Goal: Information Seeking & Learning: Learn about a topic

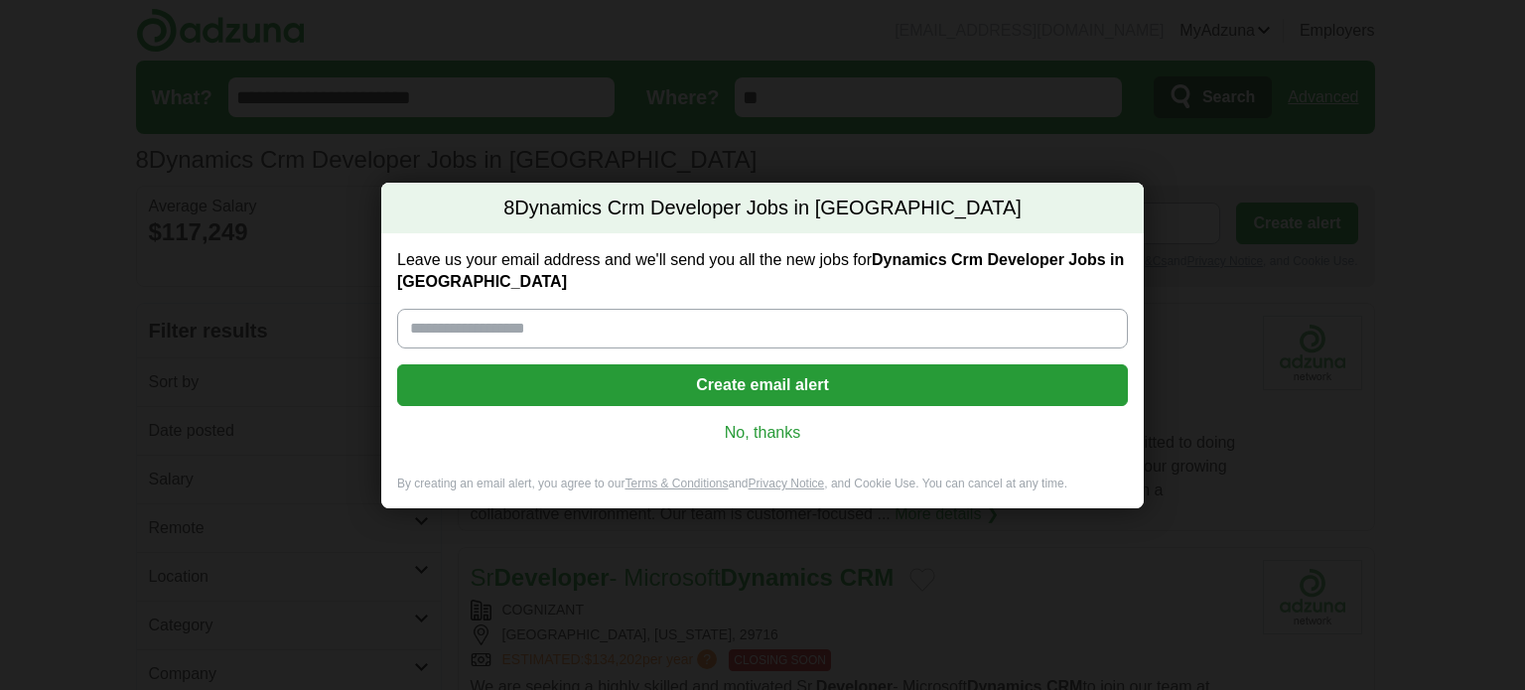
click at [760, 430] on link "No, thanks" at bounding box center [762, 433] width 699 height 22
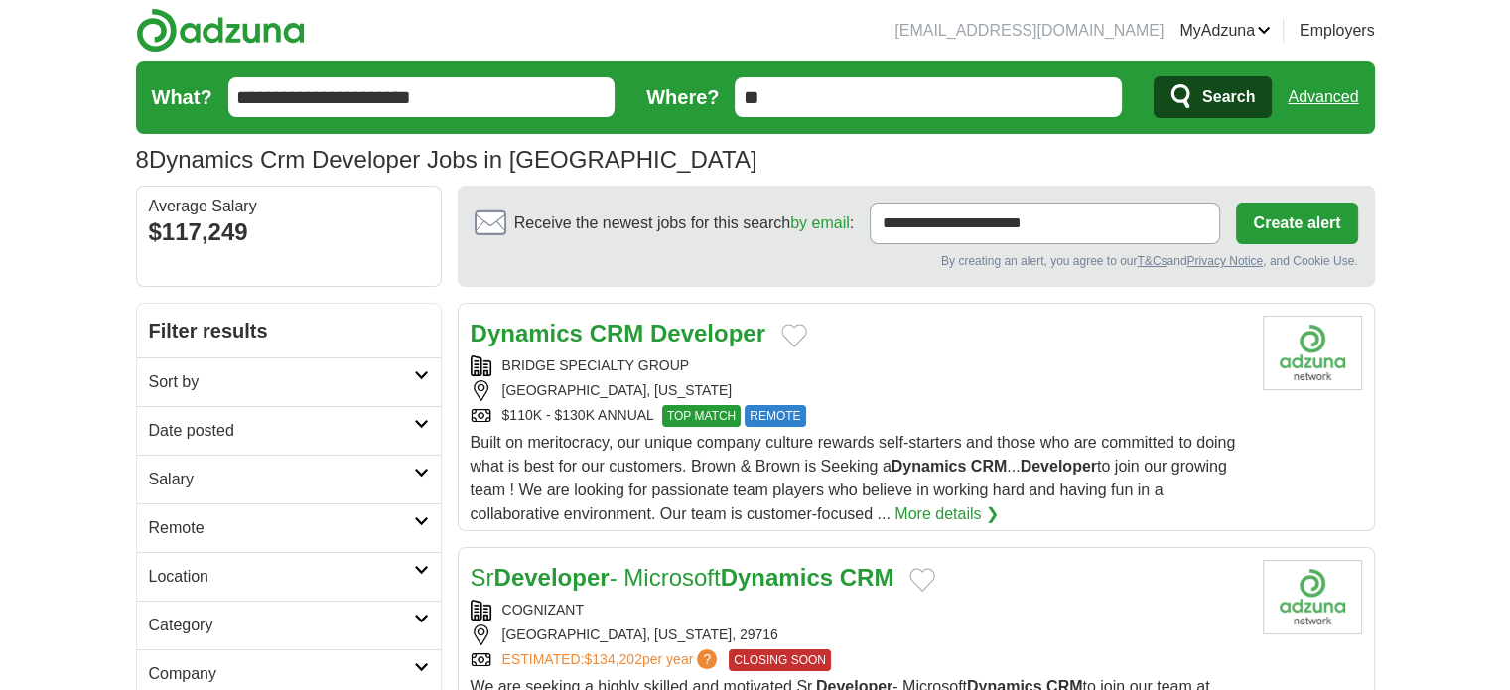
click at [252, 451] on link "Date posted" at bounding box center [289, 430] width 304 height 49
click at [207, 469] on link "Last 24 hours" at bounding box center [289, 479] width 280 height 24
click at [218, 482] on link "Last 24 hours" at bounding box center [289, 479] width 280 height 24
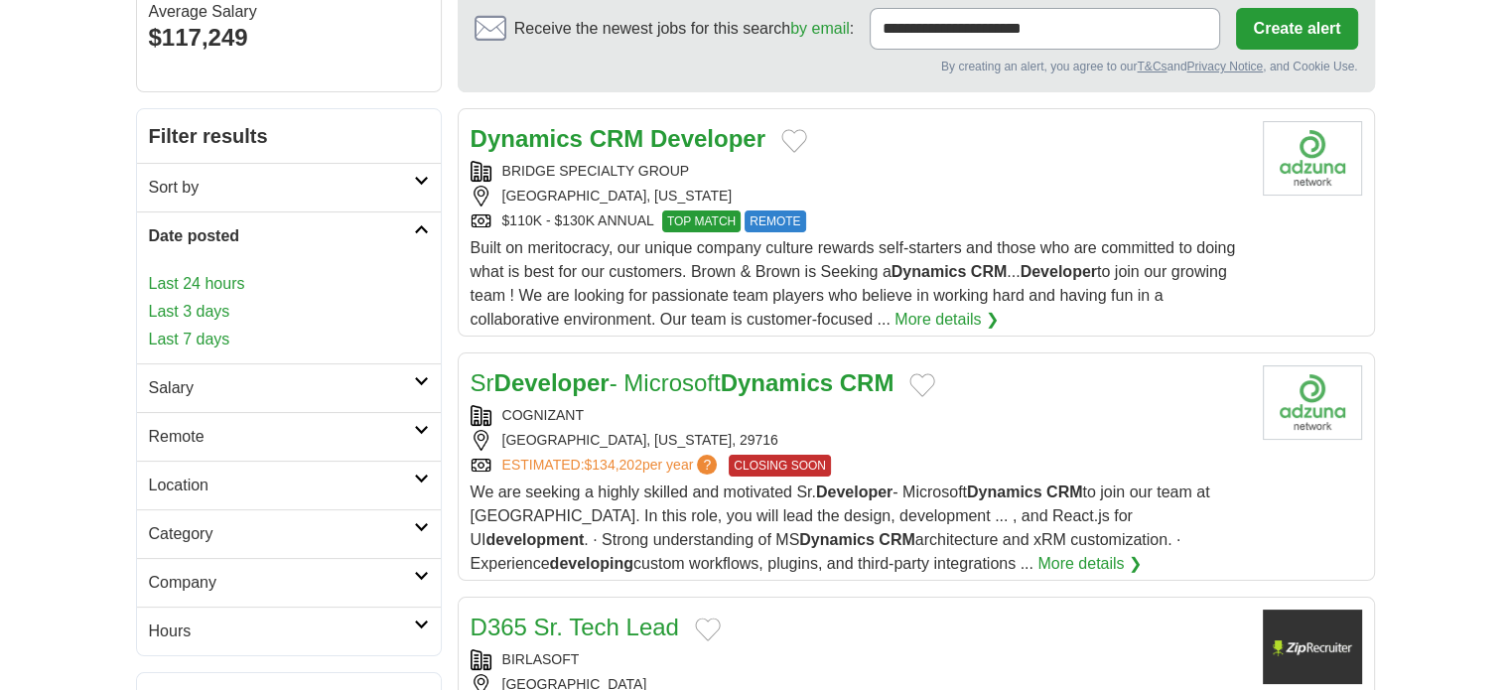
scroll to position [199, 0]
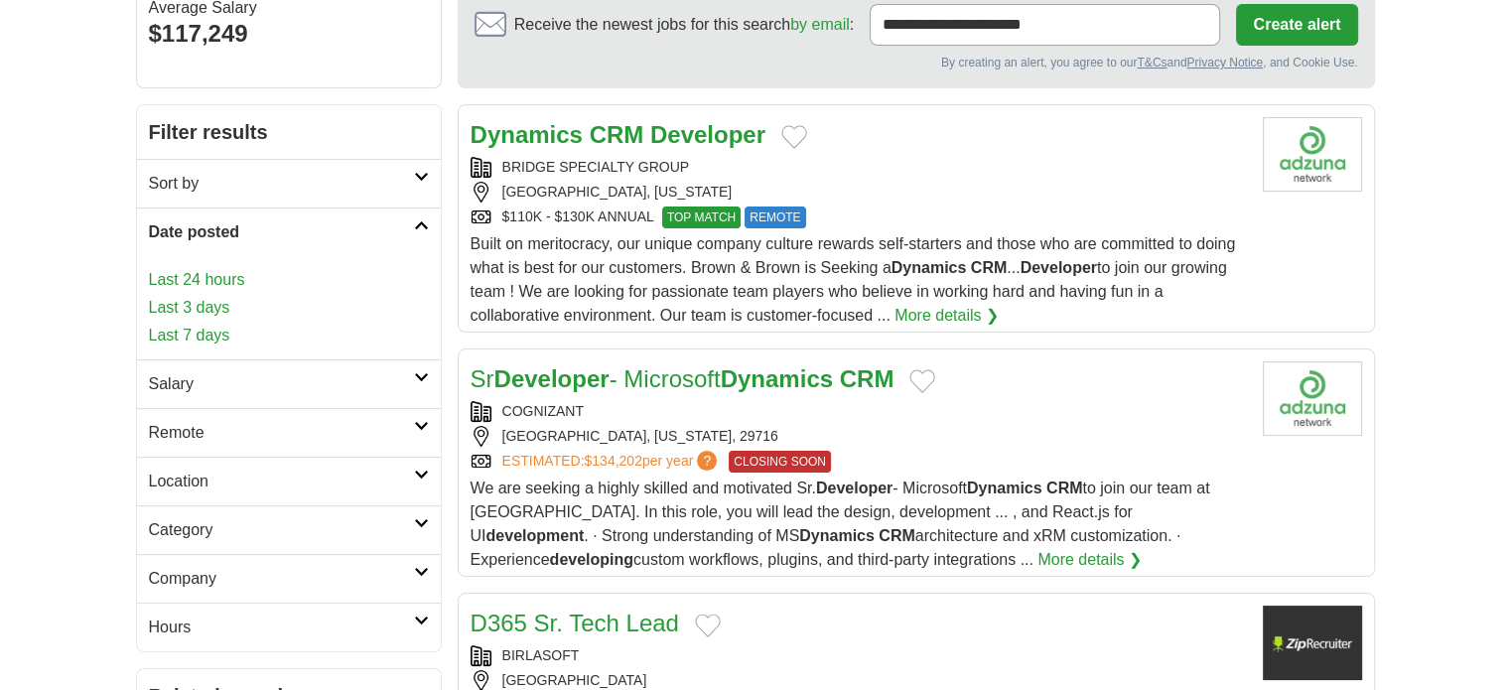
click at [236, 433] on h2 "Remote" at bounding box center [281, 433] width 265 height 24
click at [218, 477] on link "Remote jobs" at bounding box center [193, 480] width 89 height 17
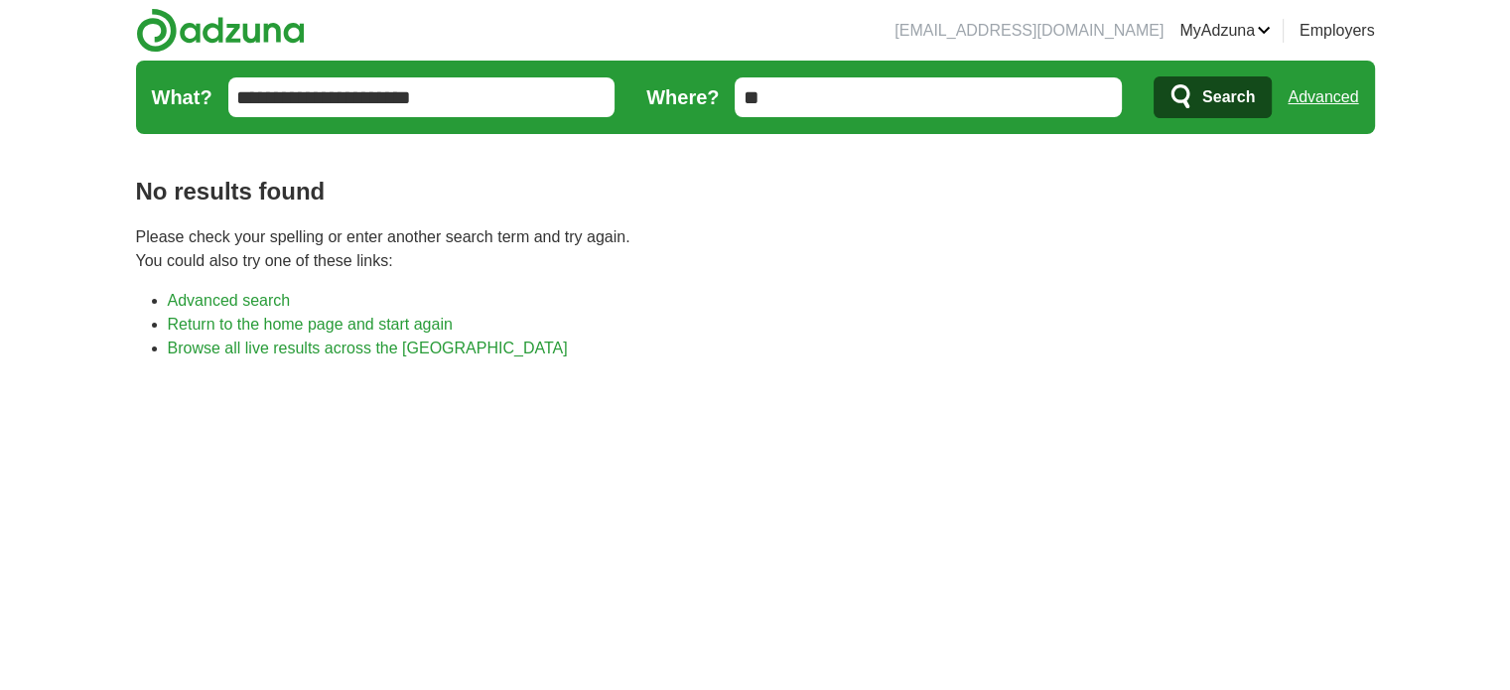
click at [1320, 93] on link "Advanced" at bounding box center [1323, 97] width 71 height 40
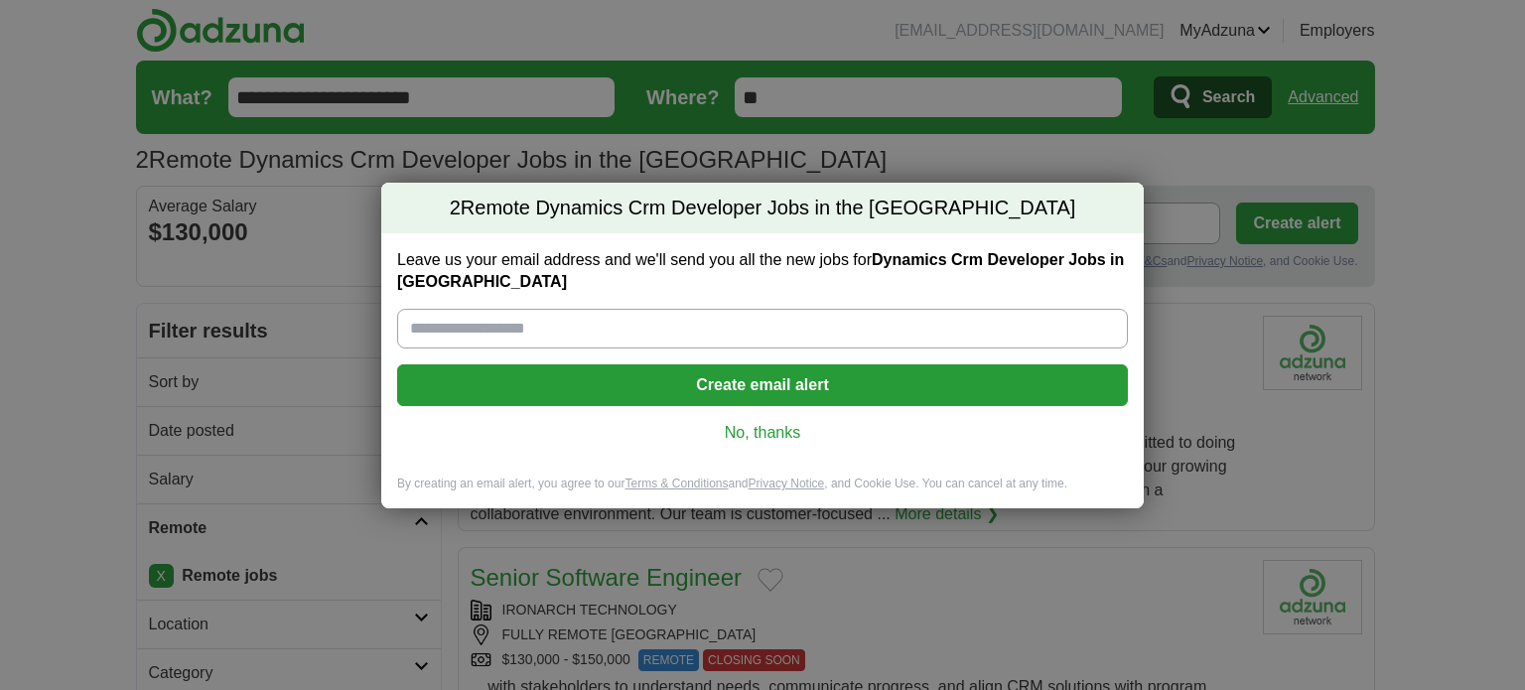
click at [753, 444] on div "Leave us your email address and we'll send you all the new jobs for Dynamics Cr…" at bounding box center [762, 354] width 763 height 242
click at [763, 431] on link "No, thanks" at bounding box center [762, 433] width 699 height 22
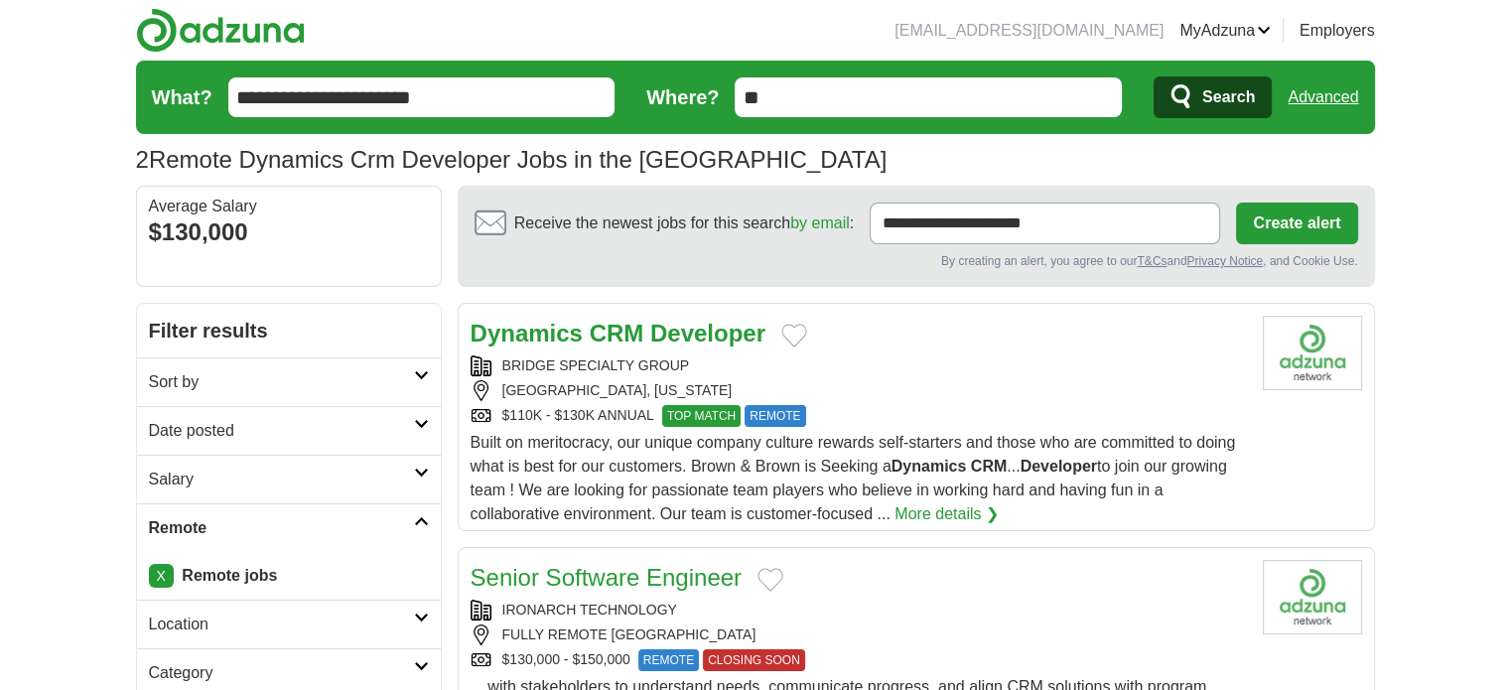
click at [933, 503] on link "More details ❯" at bounding box center [947, 515] width 104 height 24
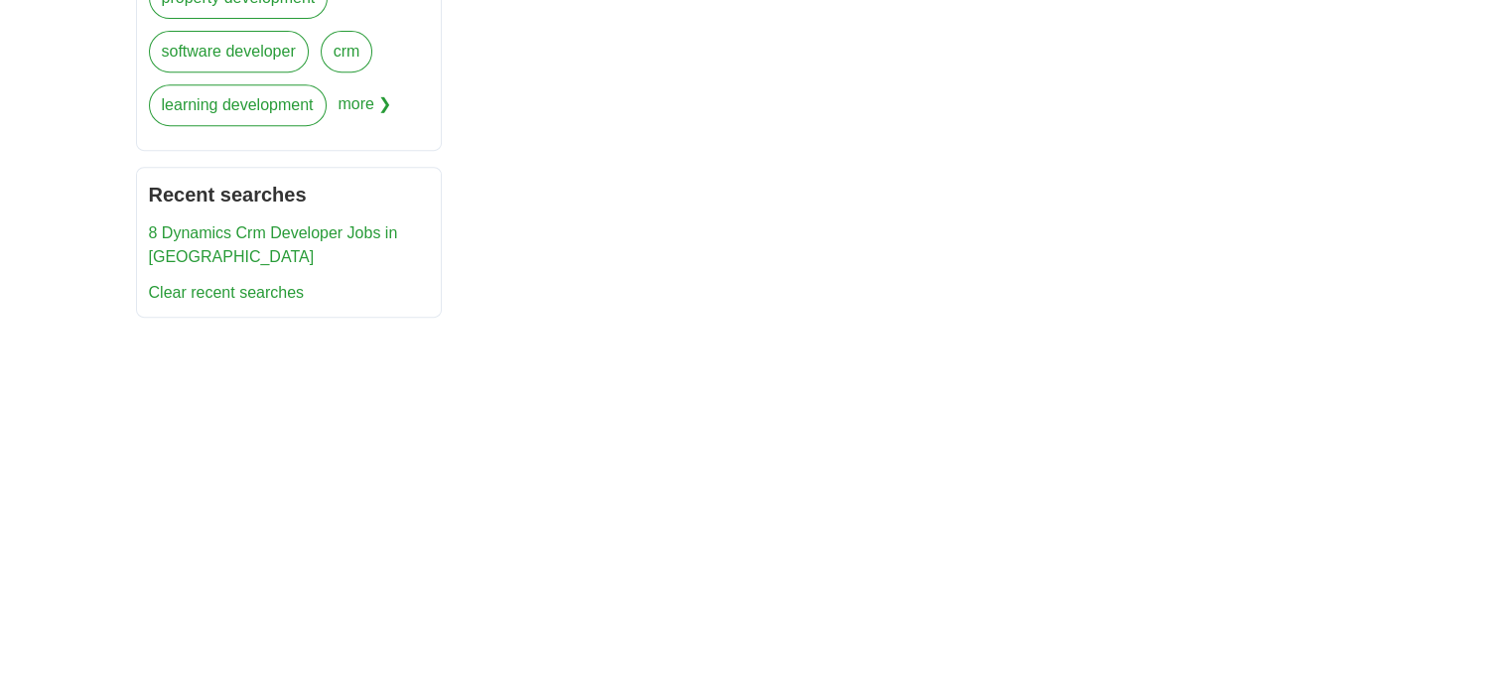
scroll to position [298, 0]
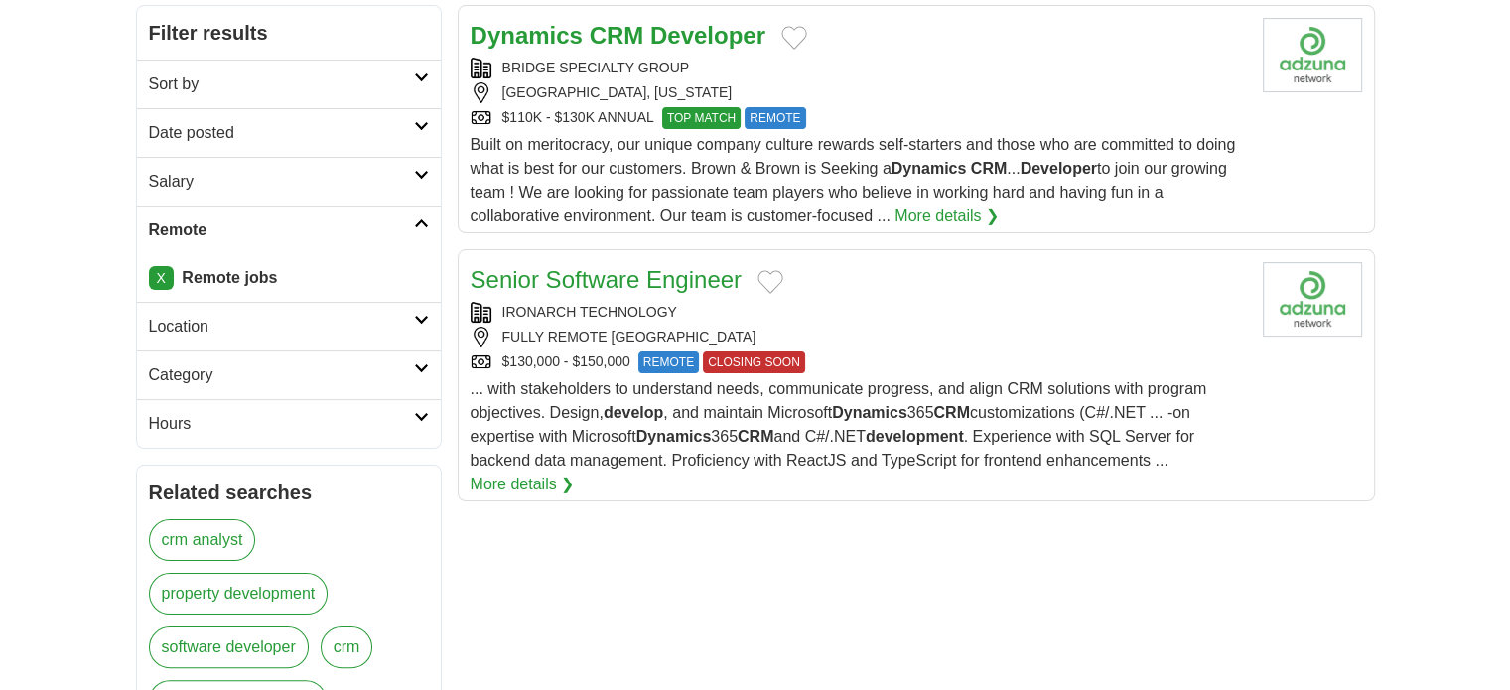
click at [203, 544] on link "crm analyst" at bounding box center [202, 540] width 107 height 42
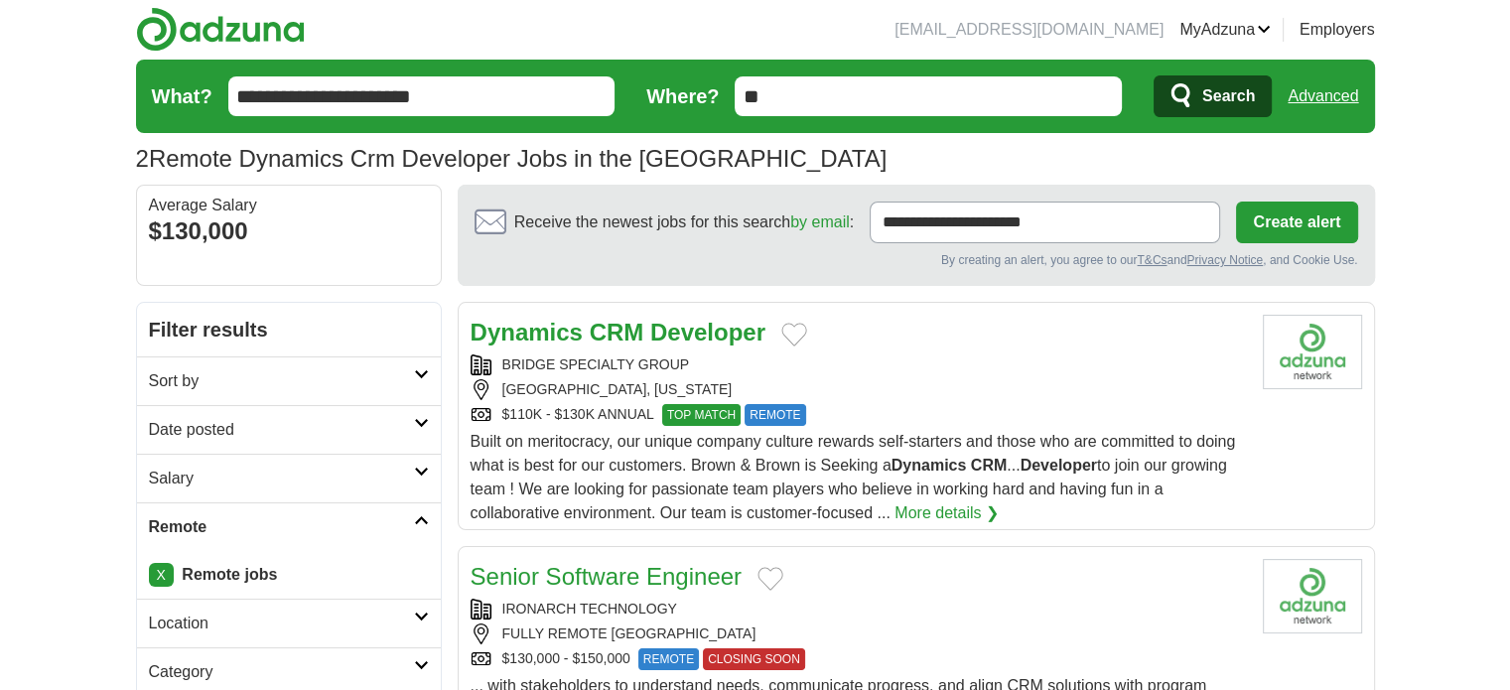
scroll to position [0, 0]
